Goal: Task Accomplishment & Management: Manage account settings

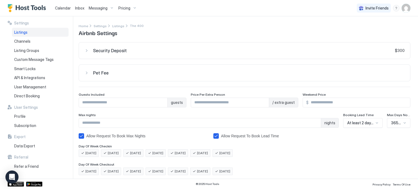
scroll to position [210, 0]
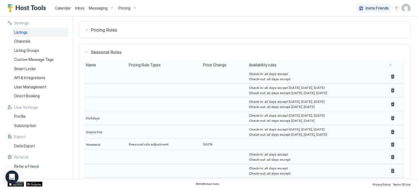
click at [79, 8] on span "Inbox" at bounding box center [79, 8] width 9 height 5
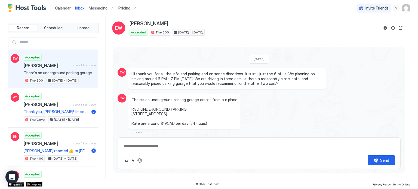
scroll to position [787, 0]
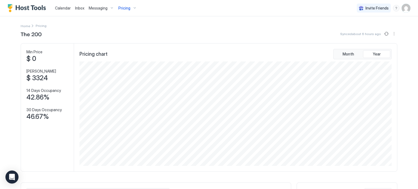
scroll to position [104, 313]
